Goal: Transaction & Acquisition: Purchase product/service

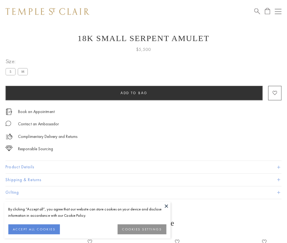
scroll to position [22, 0]
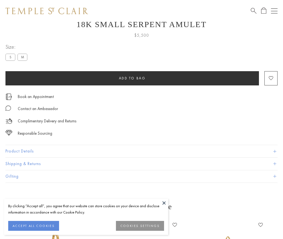
click at [132, 76] on span "Add to bag" at bounding box center [132, 78] width 27 height 5
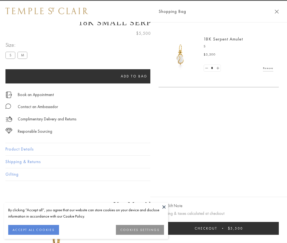
click at [218, 228] on span "Checkout" at bounding box center [206, 228] width 23 height 5
